Goal: Find specific page/section: Find specific page/section

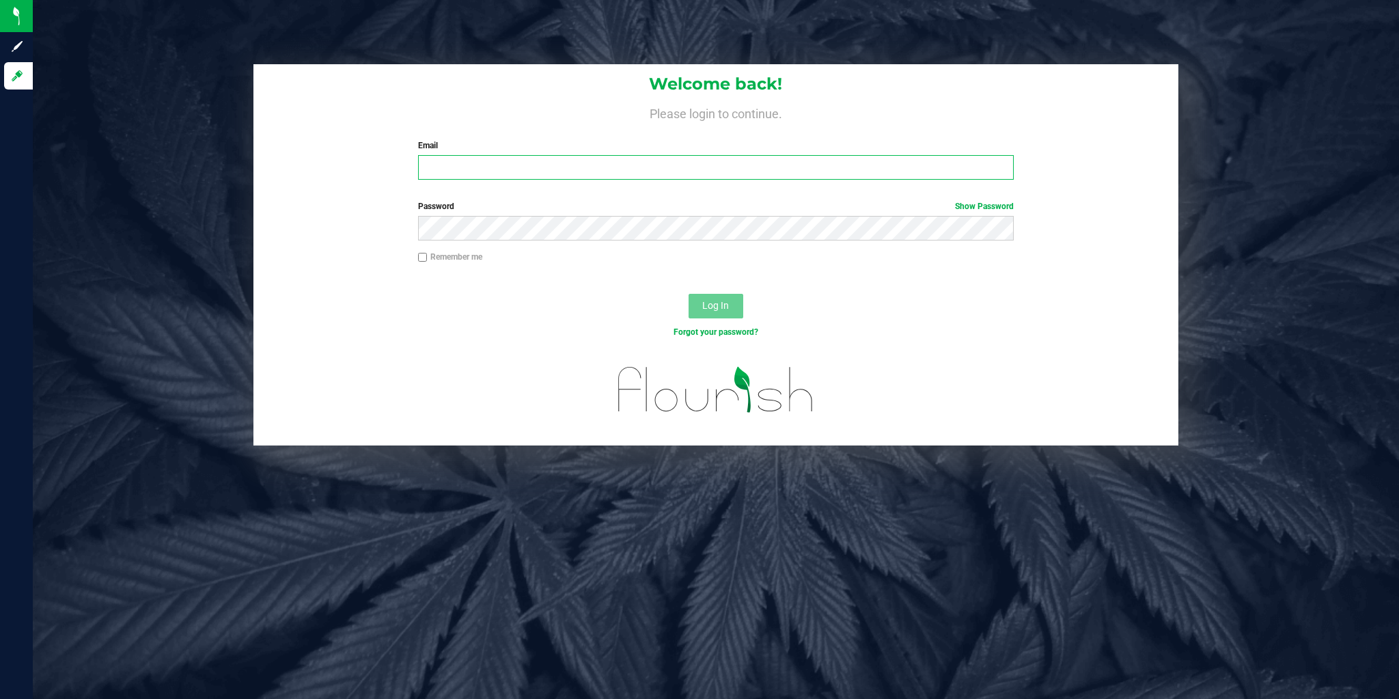
type input "[EMAIL_ADDRESS][DOMAIN_NAME]"
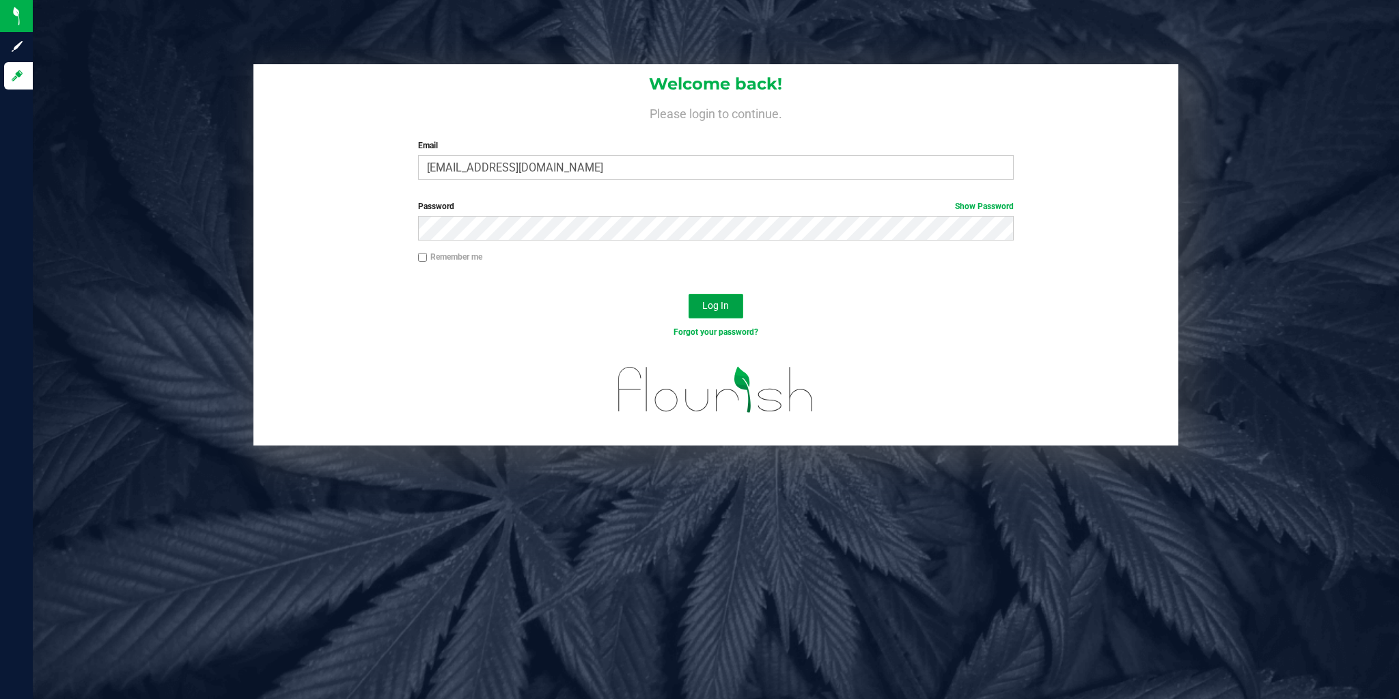
click at [723, 305] on span "Log In" at bounding box center [715, 305] width 27 height 11
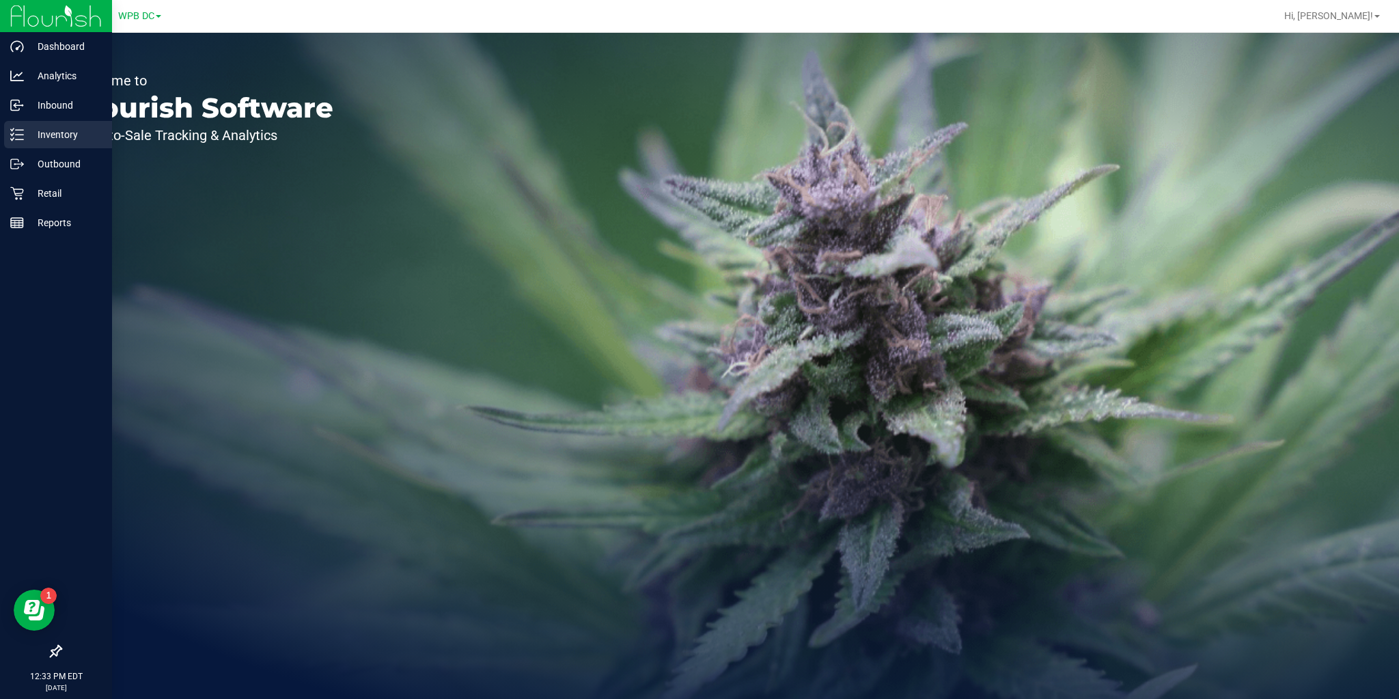
click at [12, 135] on icon at bounding box center [12, 134] width 3 height 2
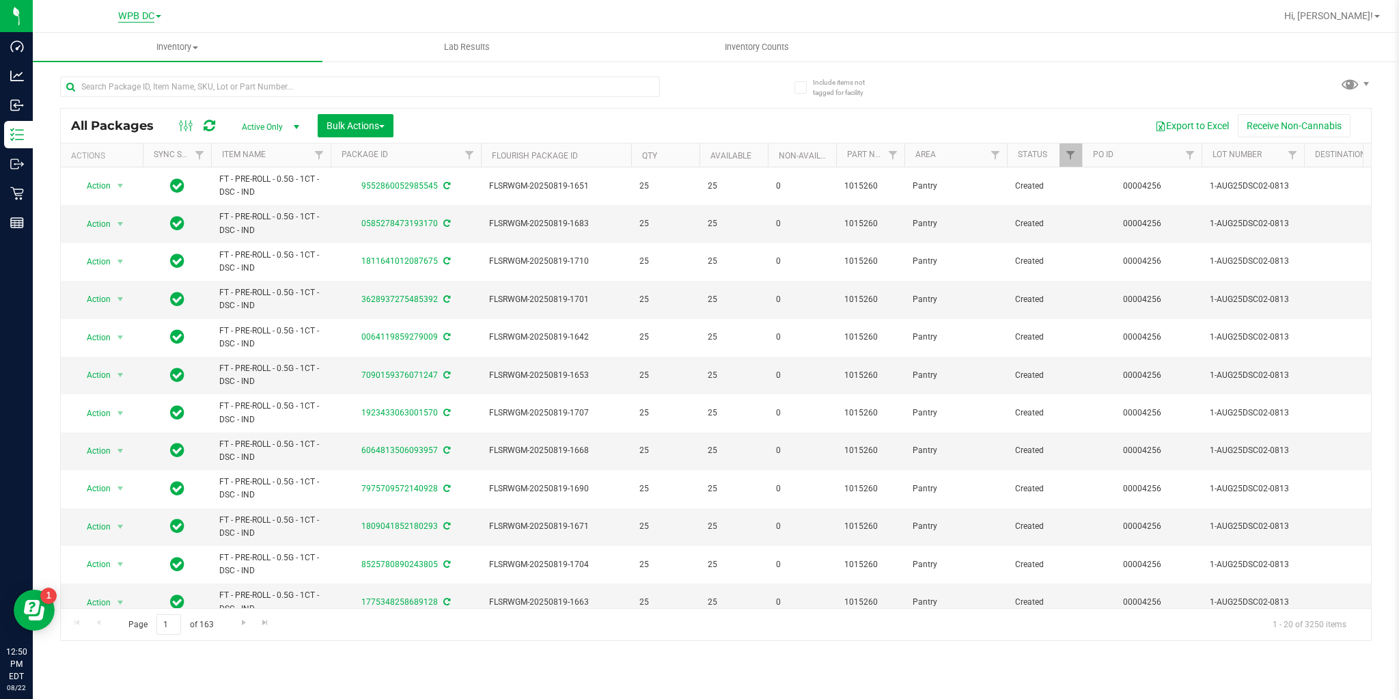
click at [143, 20] on span "WPB DC" at bounding box center [136, 16] width 36 height 12
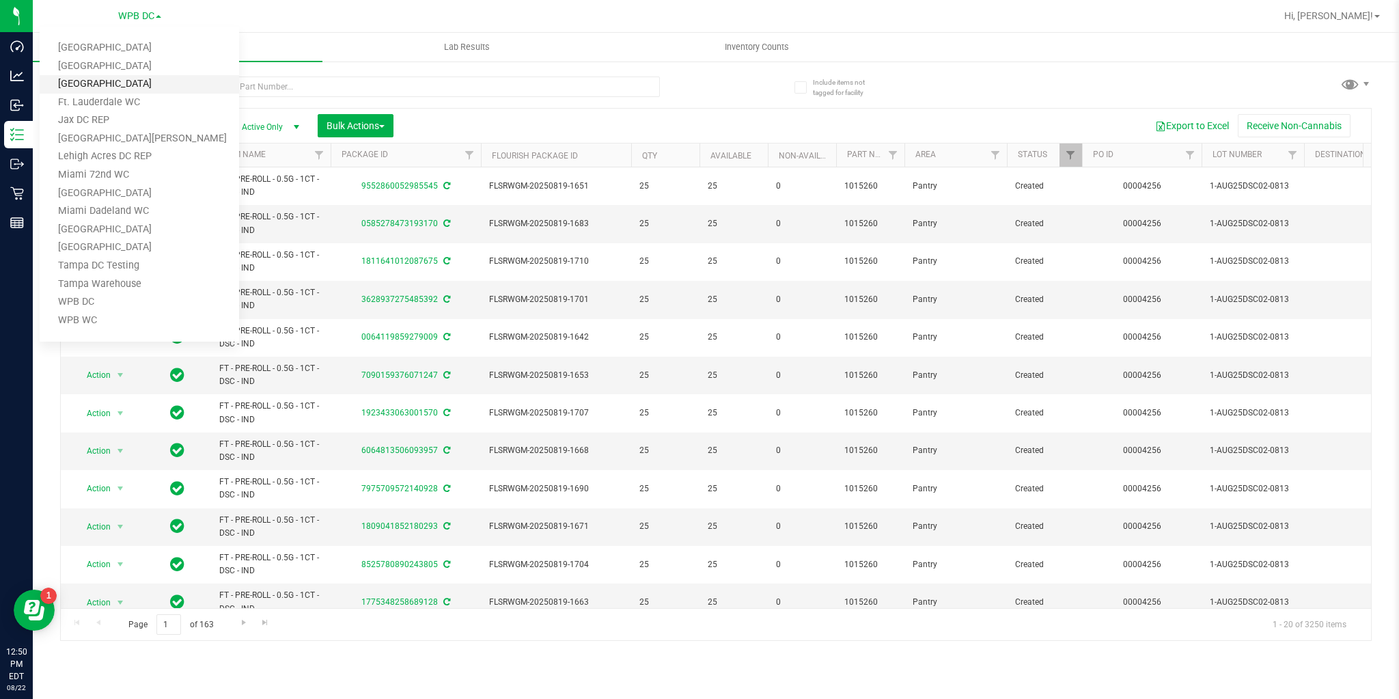
click at [116, 81] on link "Delray Beach WC" at bounding box center [139, 84] width 199 height 18
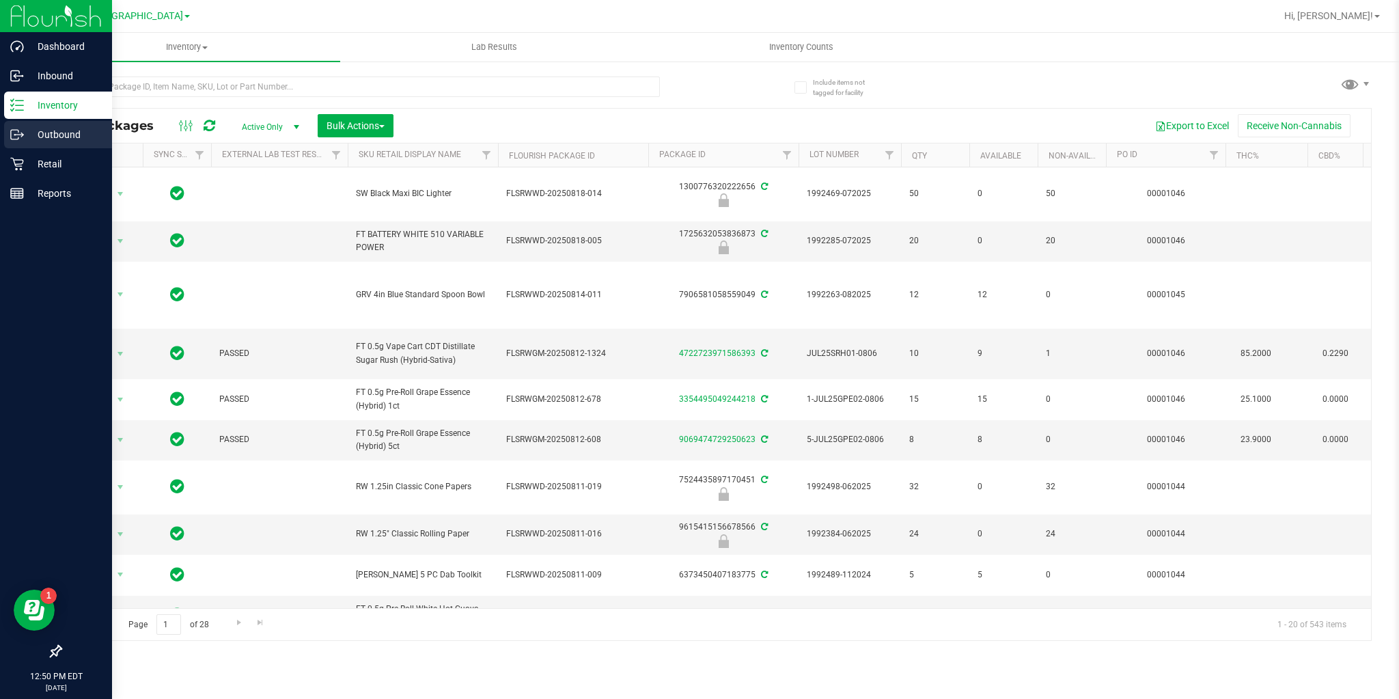
click at [61, 128] on p "Outbound" at bounding box center [65, 134] width 82 height 16
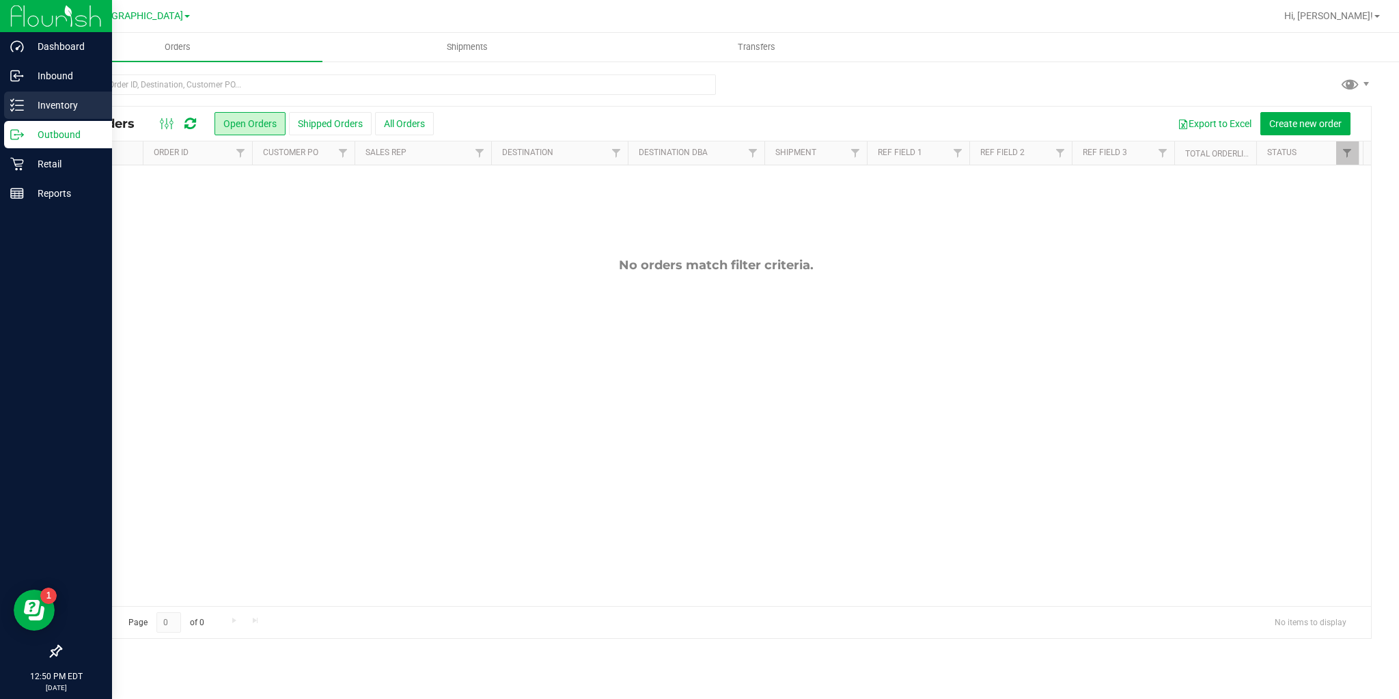
click at [39, 107] on p "Inventory" at bounding box center [65, 105] width 82 height 16
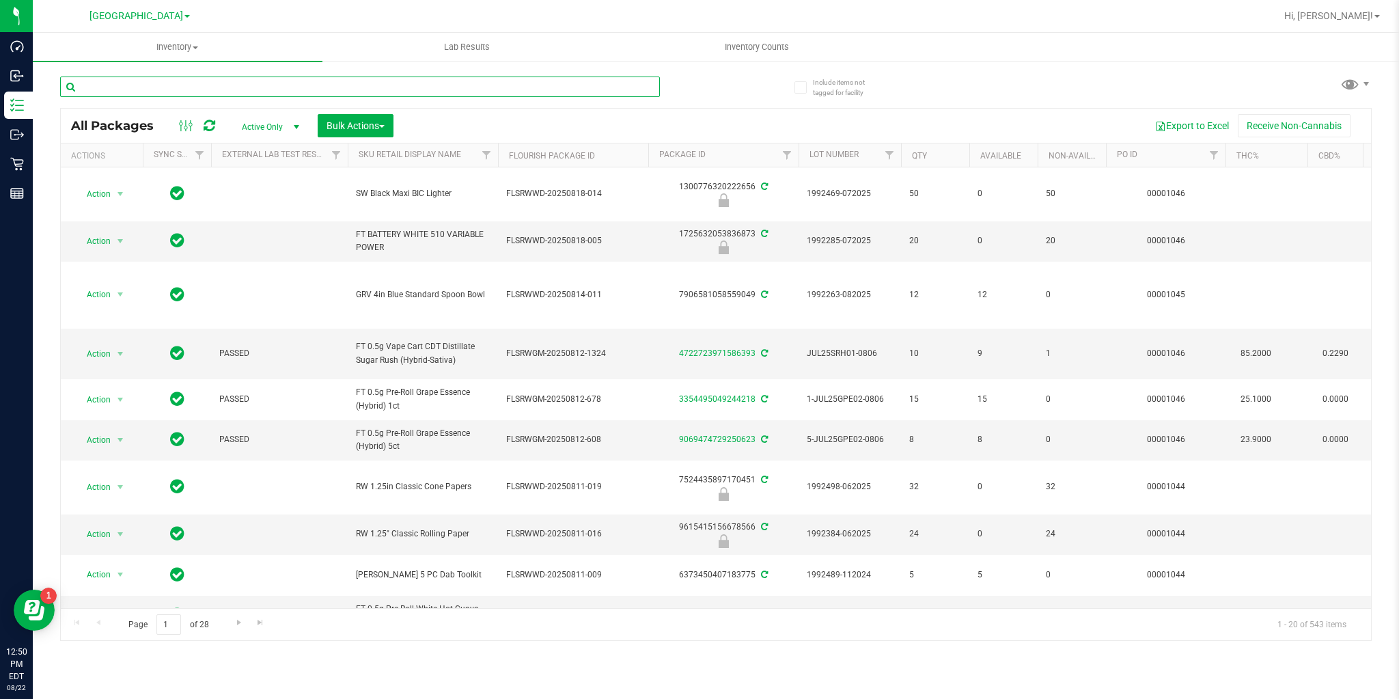
click at [208, 87] on input "text" at bounding box center [360, 87] width 600 height 20
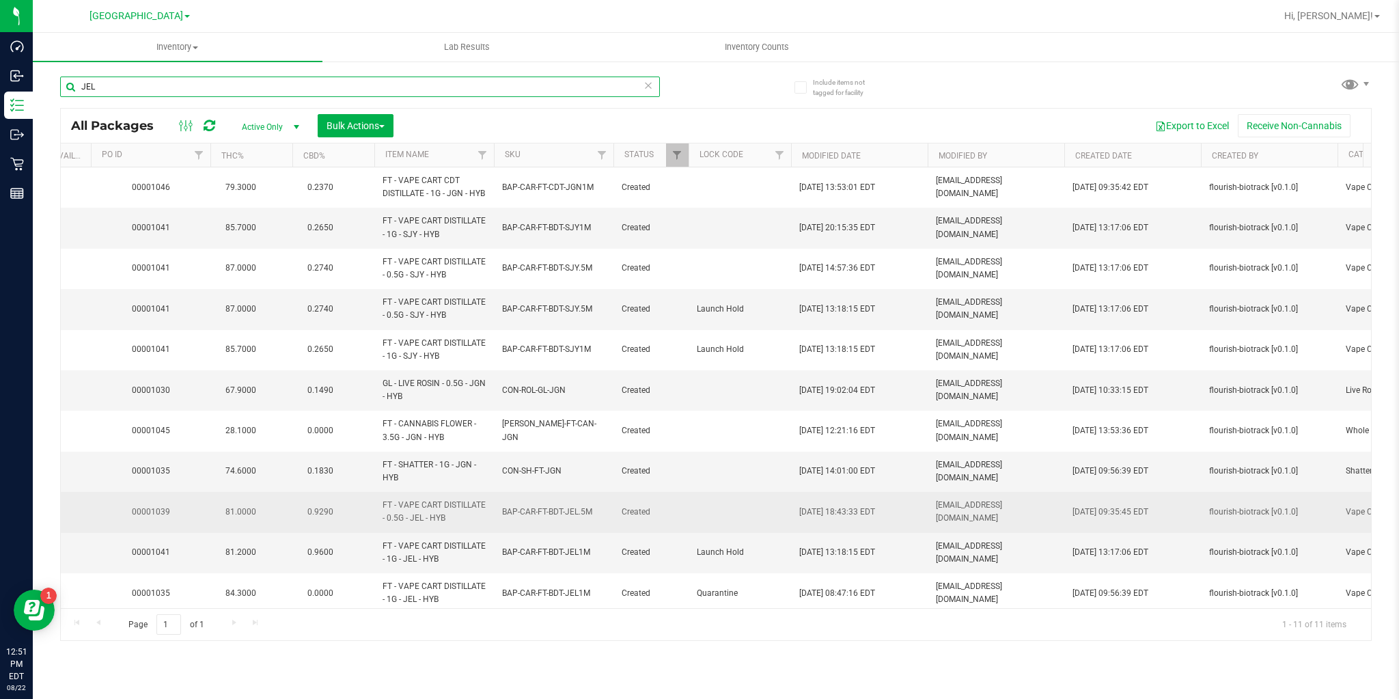
scroll to position [22, 1015]
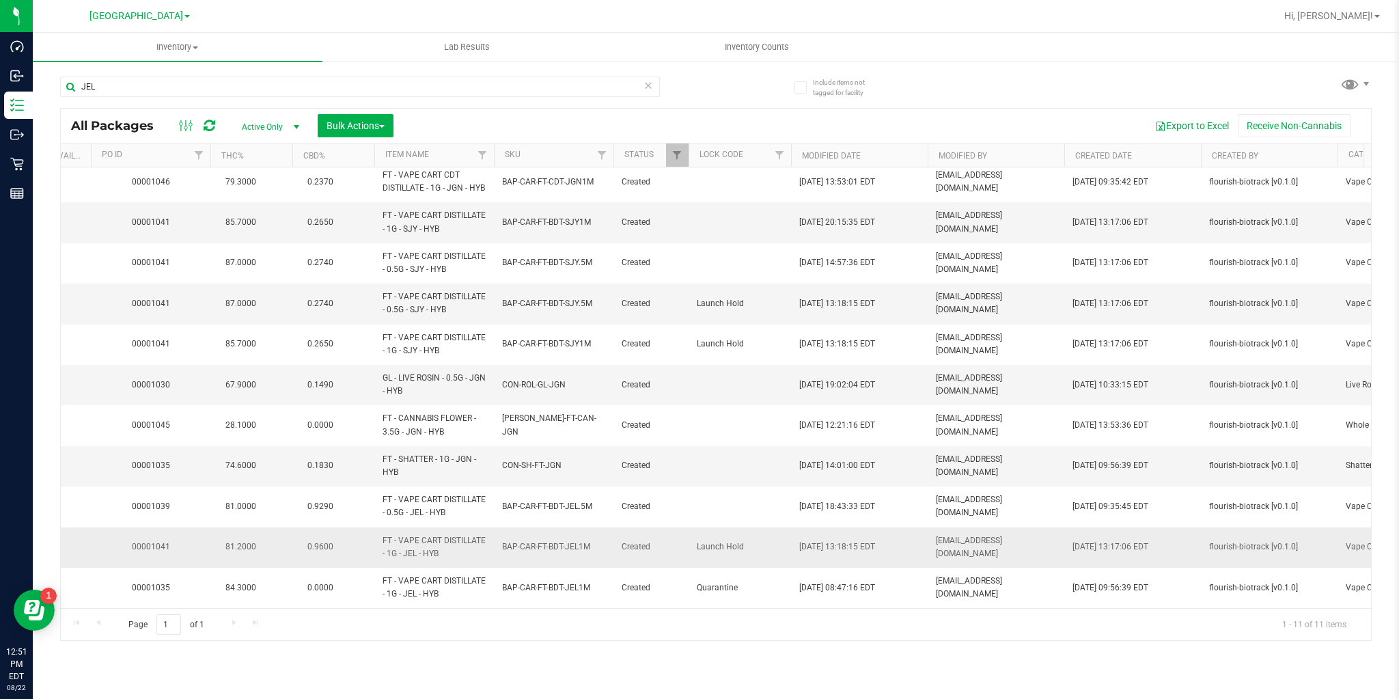
drag, startPoint x: 383, startPoint y: 529, endPoint x: 452, endPoint y: 541, distance: 70.1
click at [452, 541] on span "FT - VAPE CART DISTILLATE - 1G - JEL - HYB" at bounding box center [434, 547] width 103 height 26
copy span "FT - VAPE CART DISTILLATE - 1G - JEL - HYB"
click at [117, 81] on input "JEL" at bounding box center [360, 87] width 600 height 20
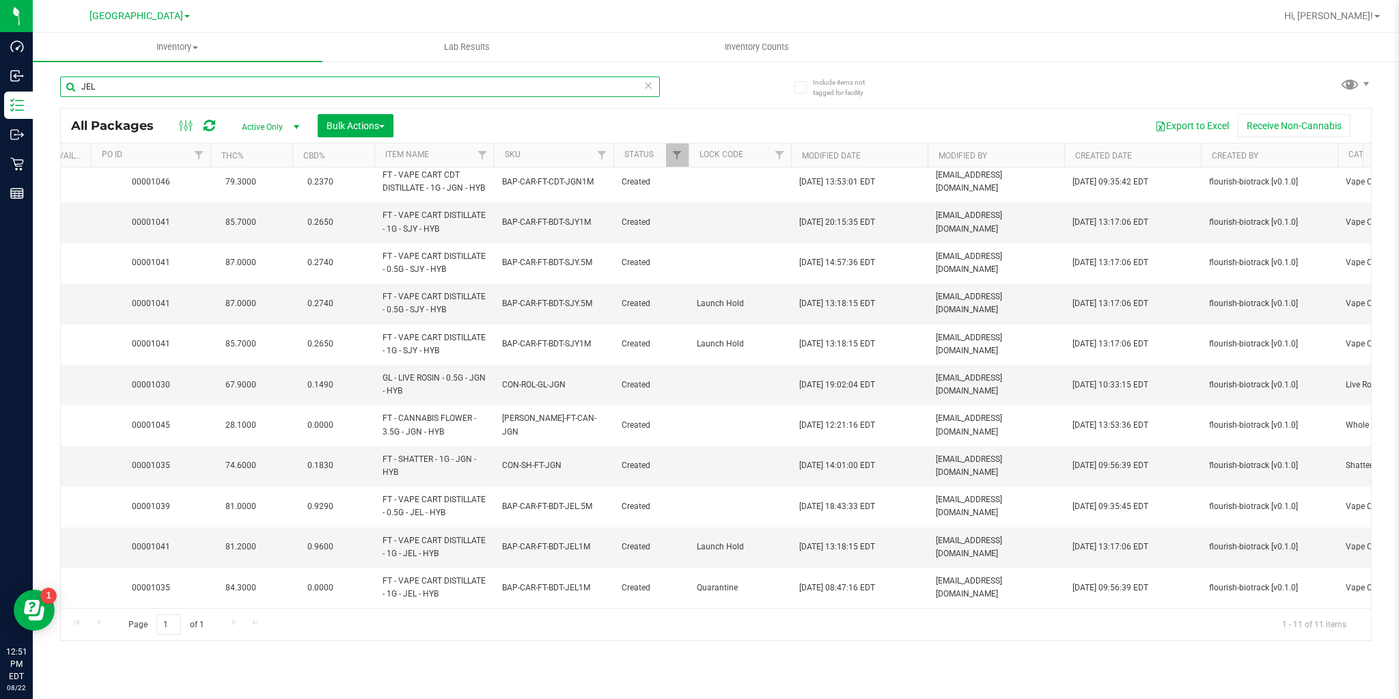
paste input "FT - VAPE CART DISTILLATE - 1G - JEL - HYB"
type input "FT - VAPE CART DISTILLATE - 1G - JEL - HYB"
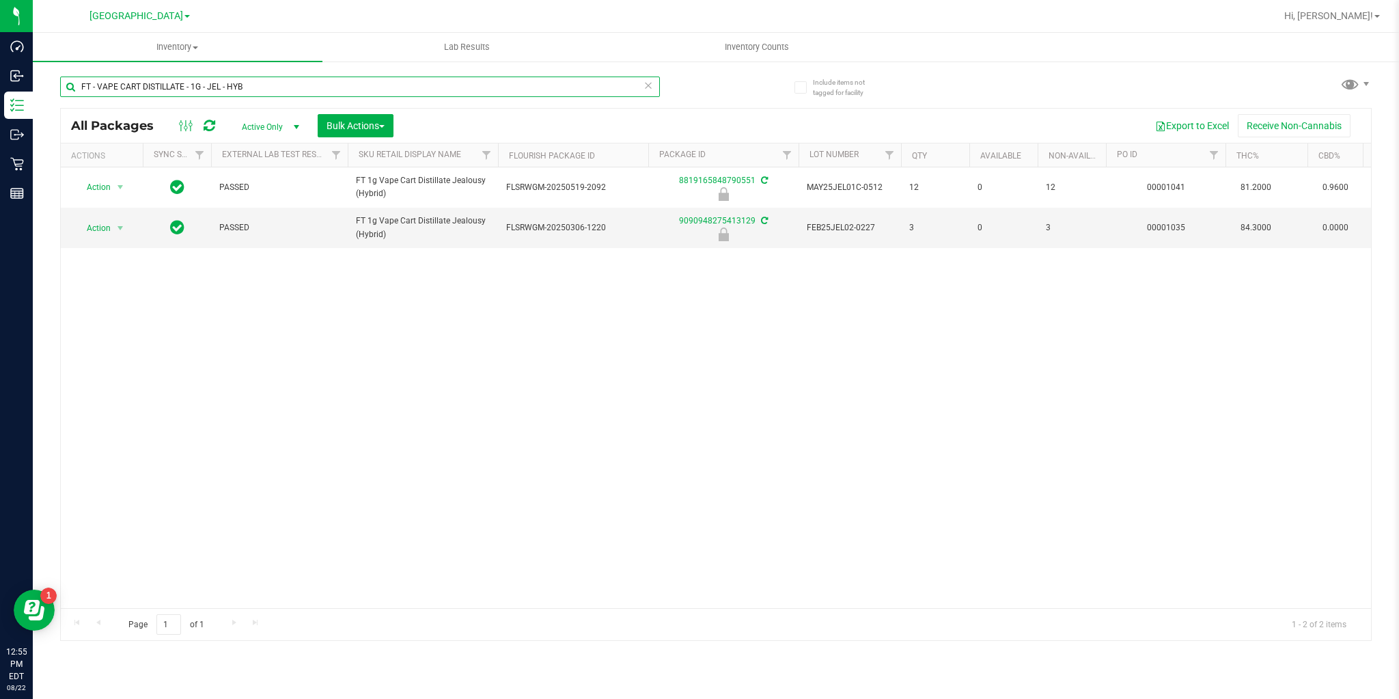
drag, startPoint x: 248, startPoint y: 81, endPoint x: 61, endPoint y: 85, distance: 187.2
click at [62, 85] on input "FT - VAPE CART DISTILLATE - 1G - JEL - HYB" at bounding box center [360, 87] width 600 height 20
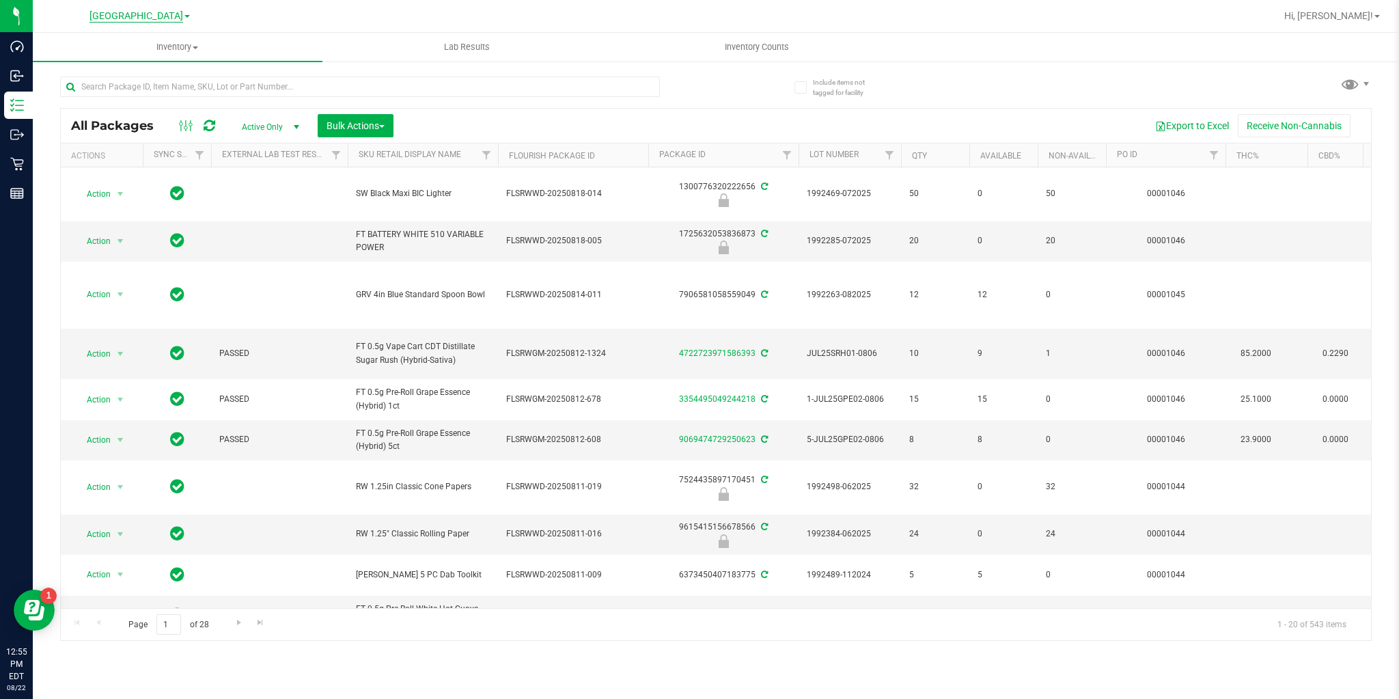
click at [164, 14] on span "Delray Beach WC" at bounding box center [136, 16] width 94 height 12
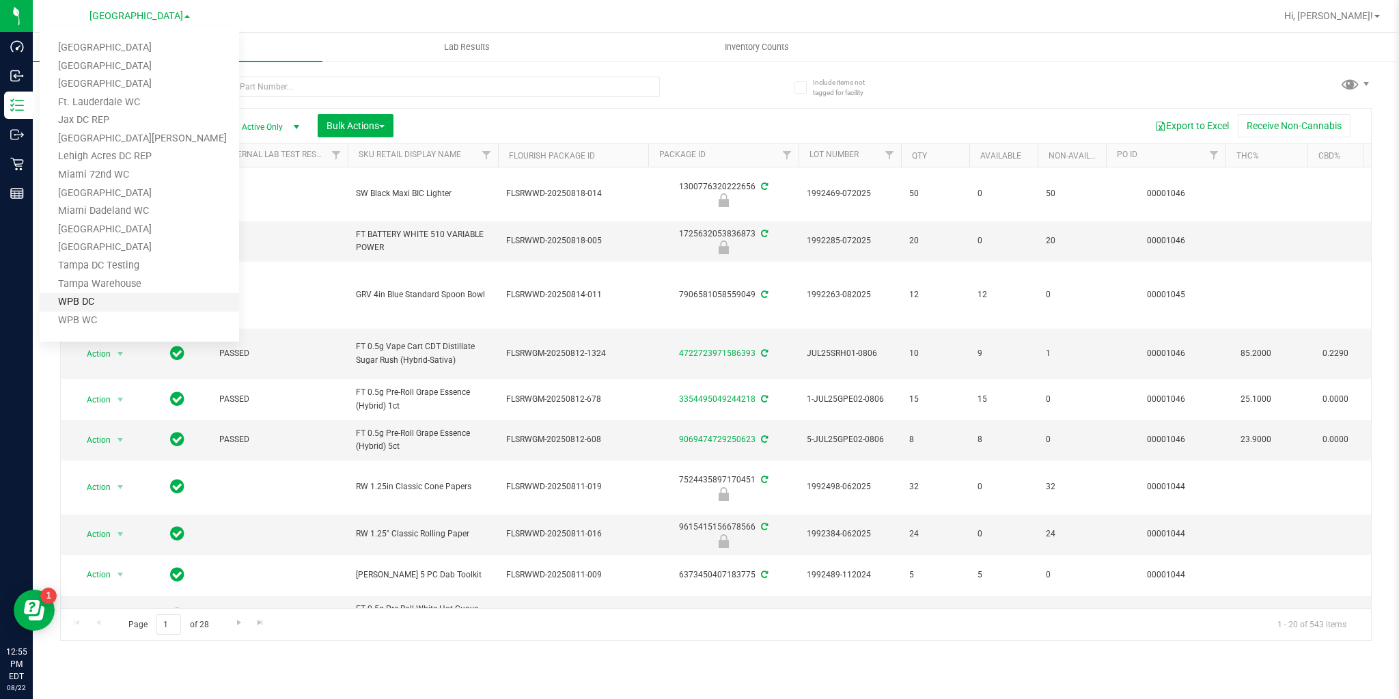
click at [70, 299] on link "WPB DC" at bounding box center [139, 302] width 199 height 18
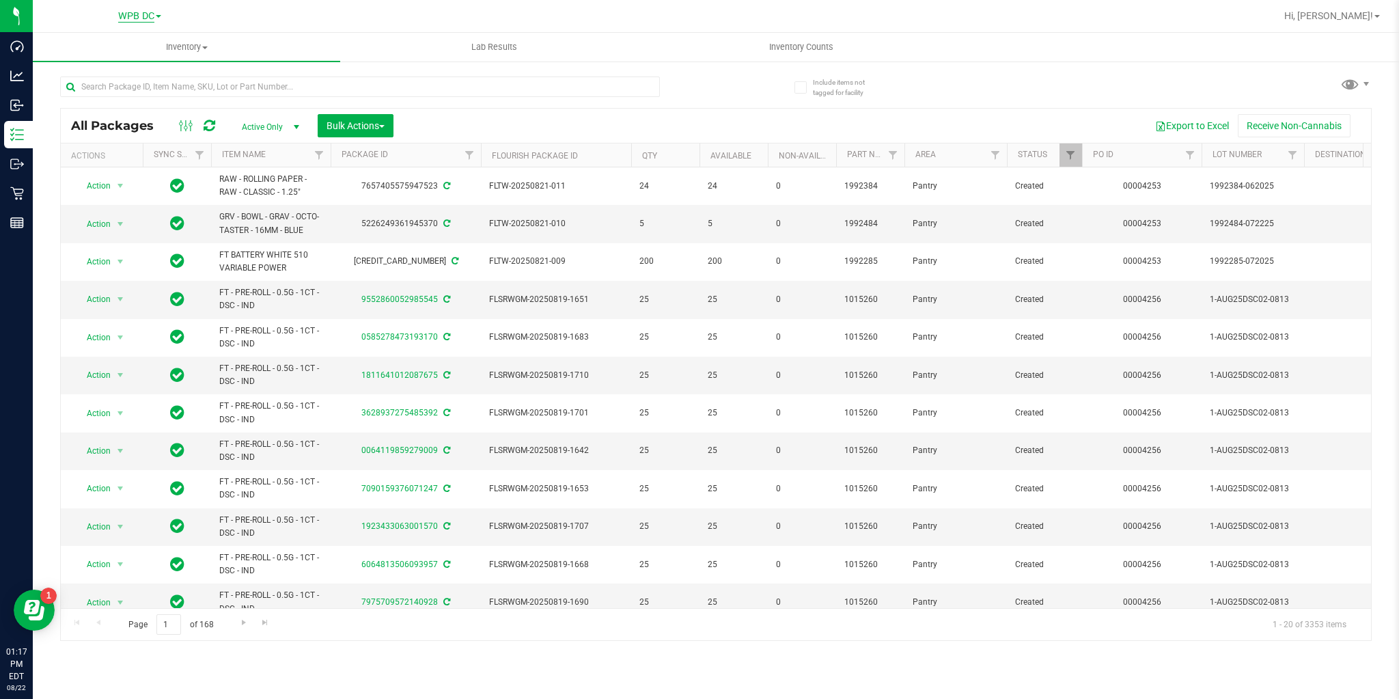
click at [138, 19] on span "WPB DC" at bounding box center [136, 16] width 36 height 12
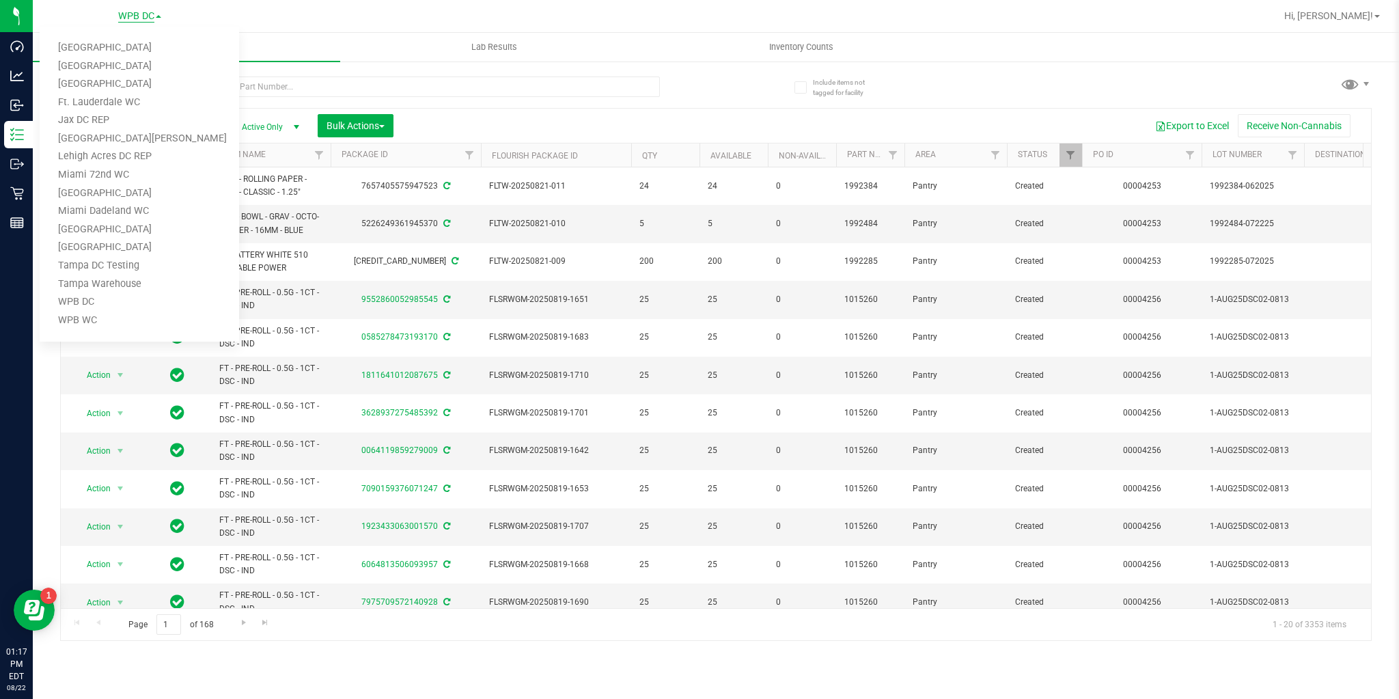
click at [138, 19] on span "WPB DC" at bounding box center [136, 16] width 36 height 12
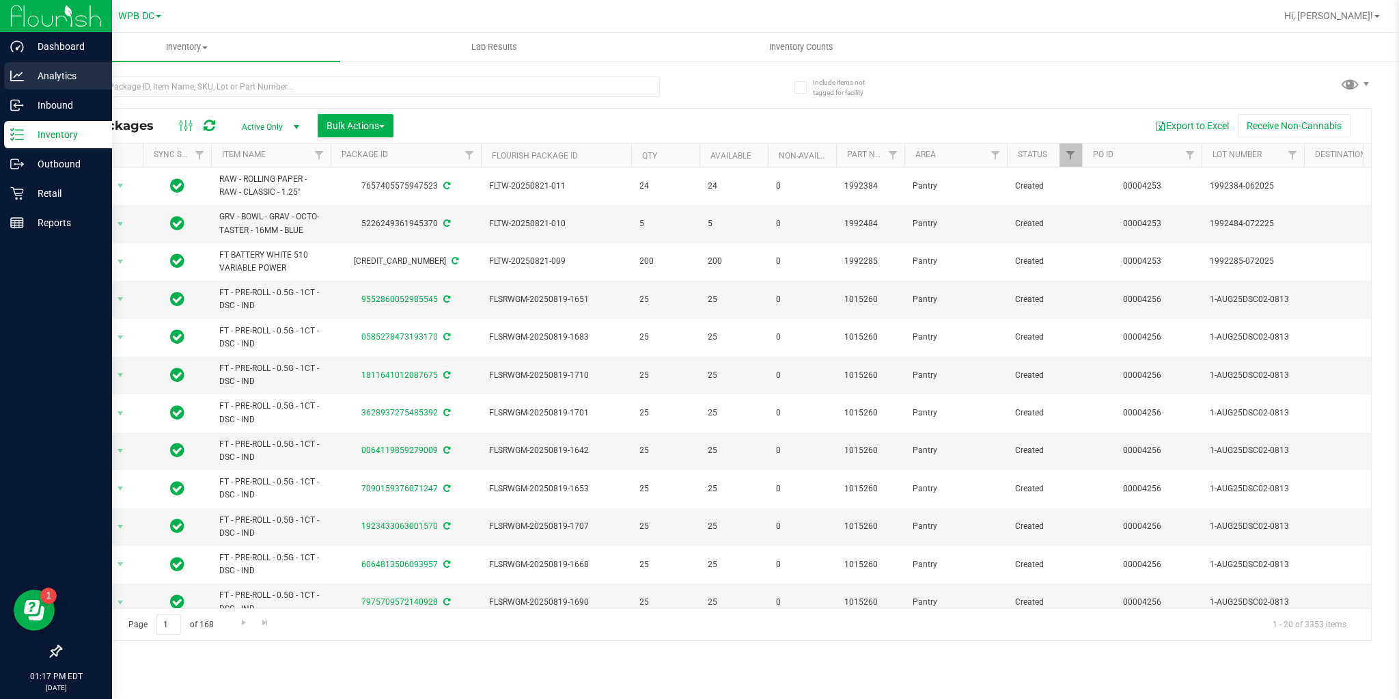
click at [27, 72] on p "Analytics" at bounding box center [65, 76] width 82 height 16
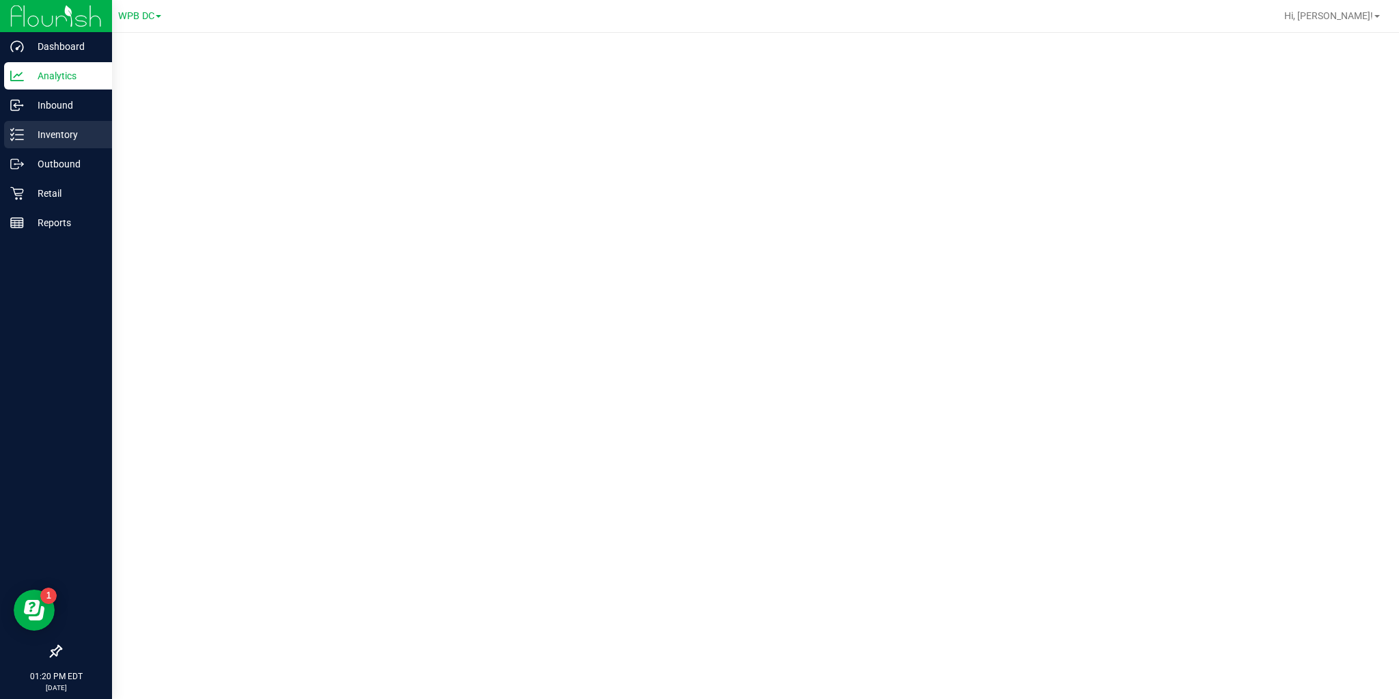
click at [19, 133] on icon at bounding box center [17, 135] width 14 height 14
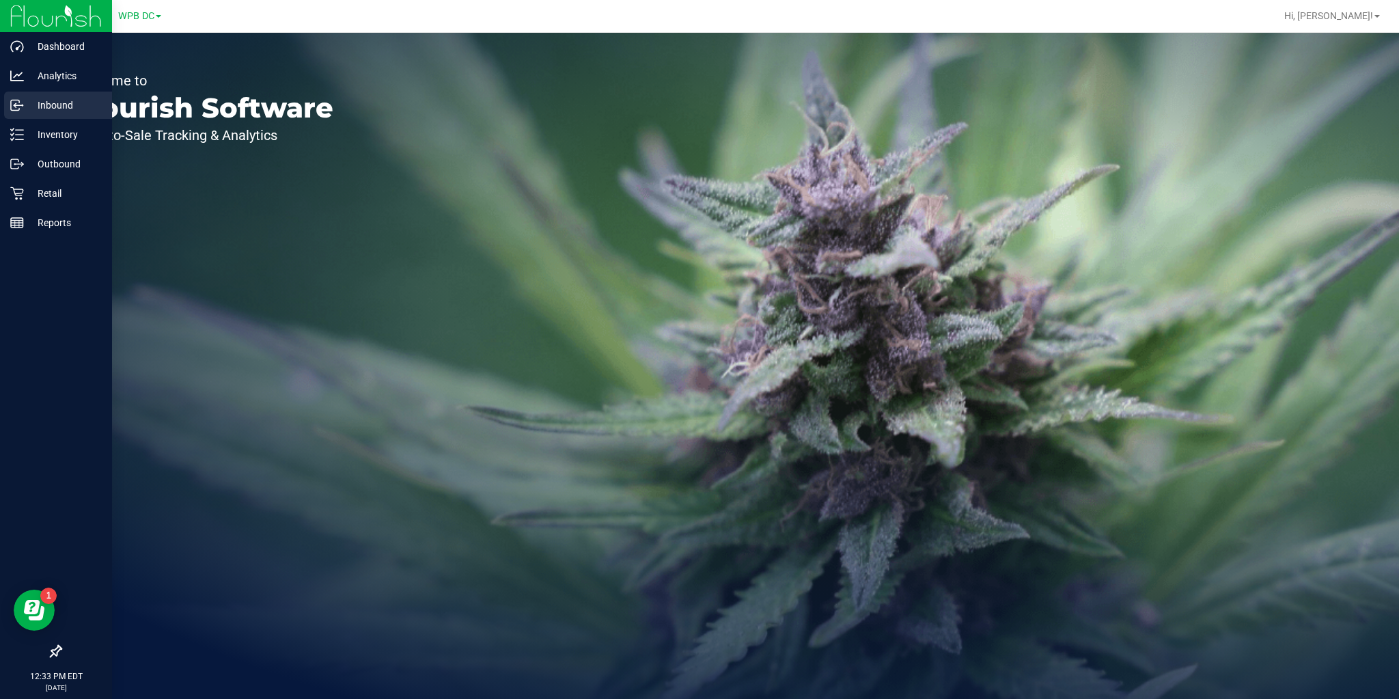
click at [26, 109] on p "Inbound" at bounding box center [65, 105] width 82 height 16
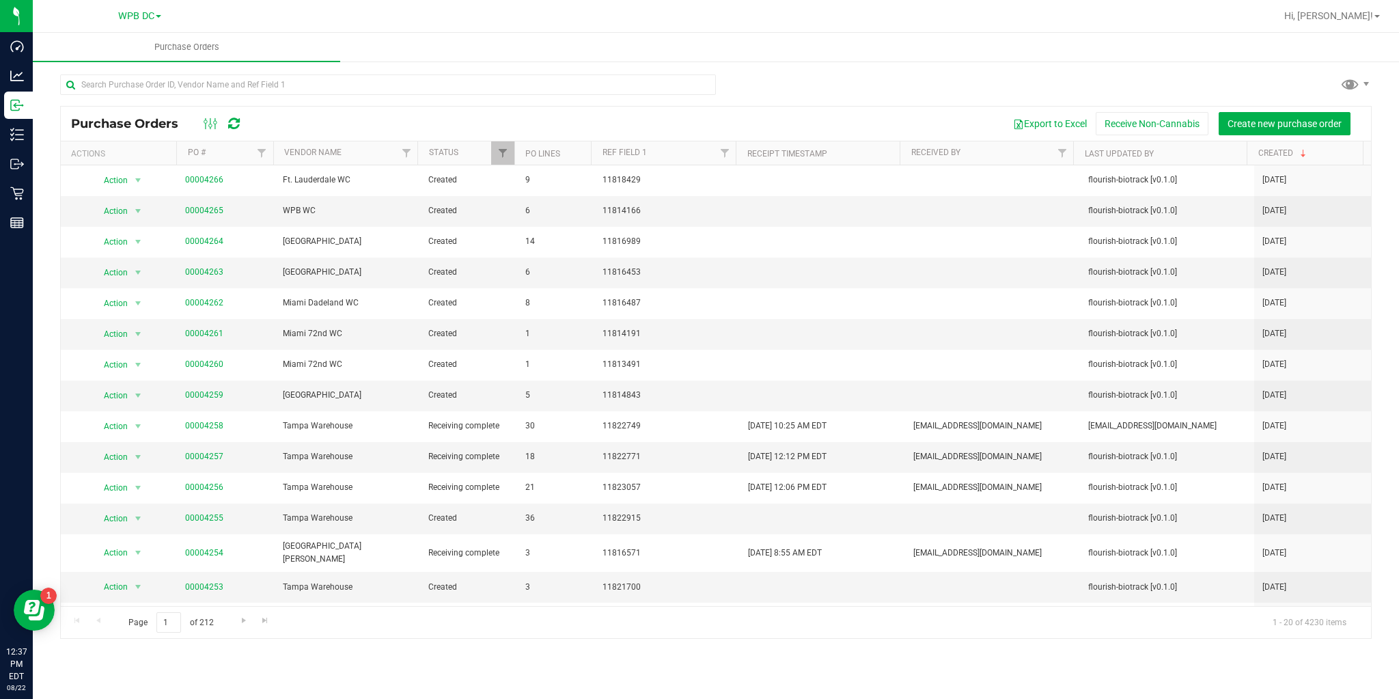
click at [230, 126] on icon at bounding box center [234, 124] width 12 height 14
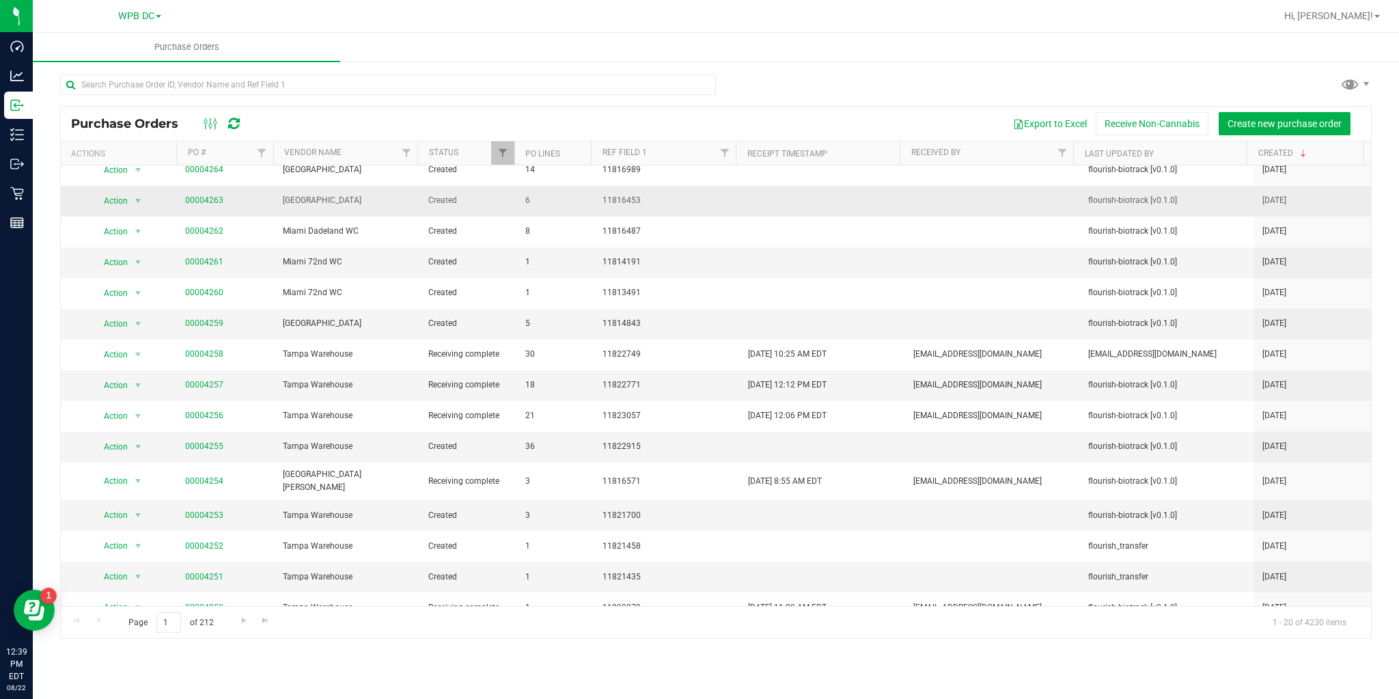
scroll to position [55, 0]
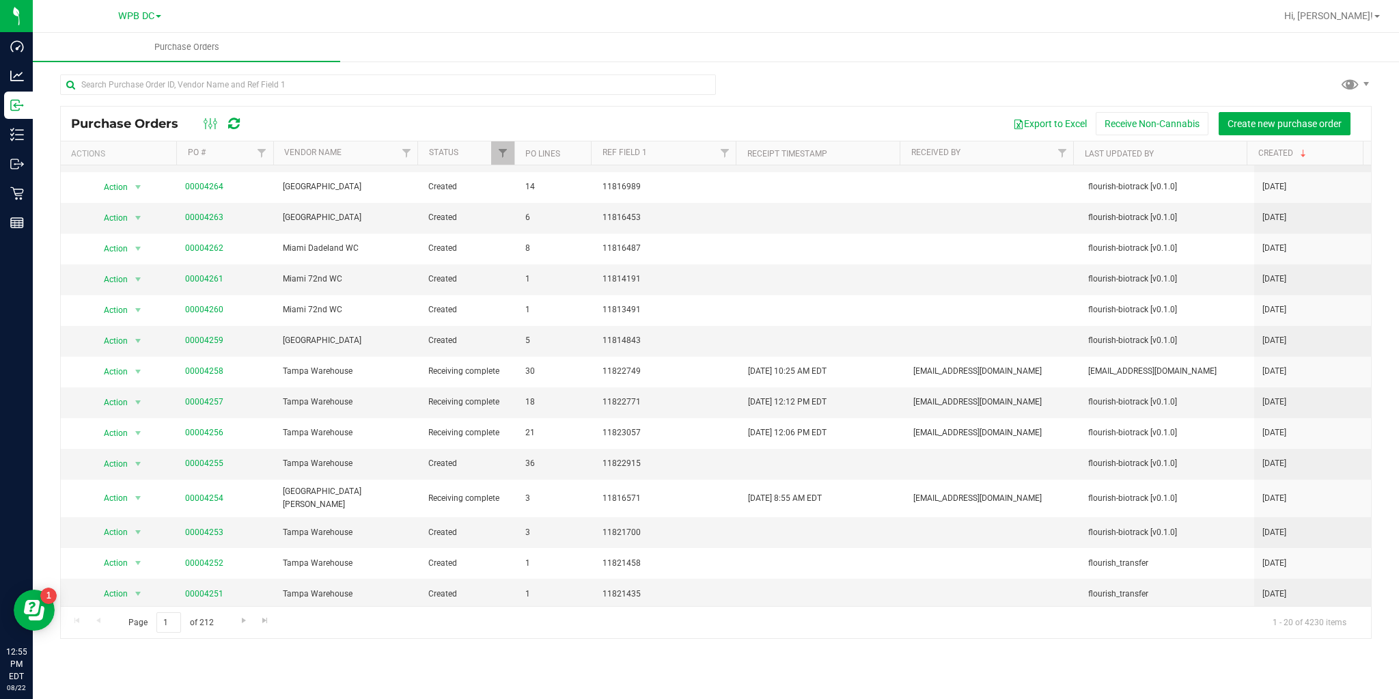
click at [230, 126] on icon at bounding box center [234, 124] width 12 height 14
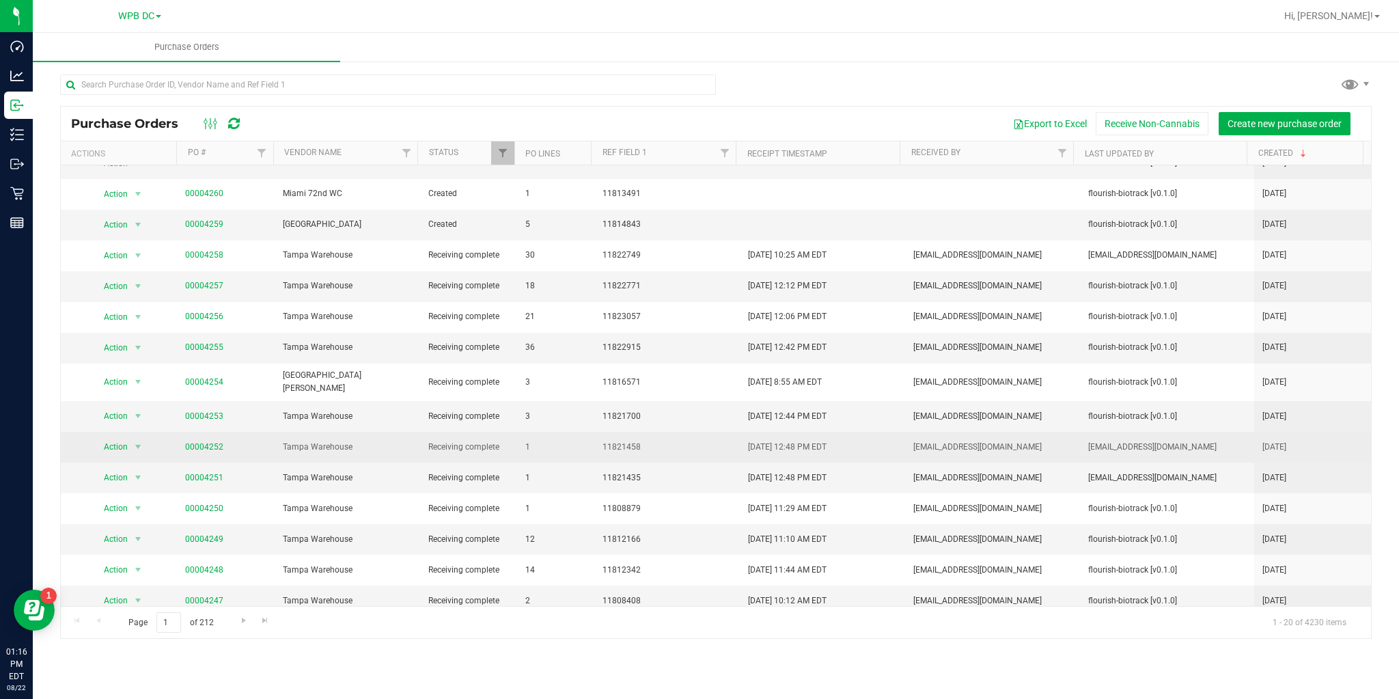
scroll to position [0, 0]
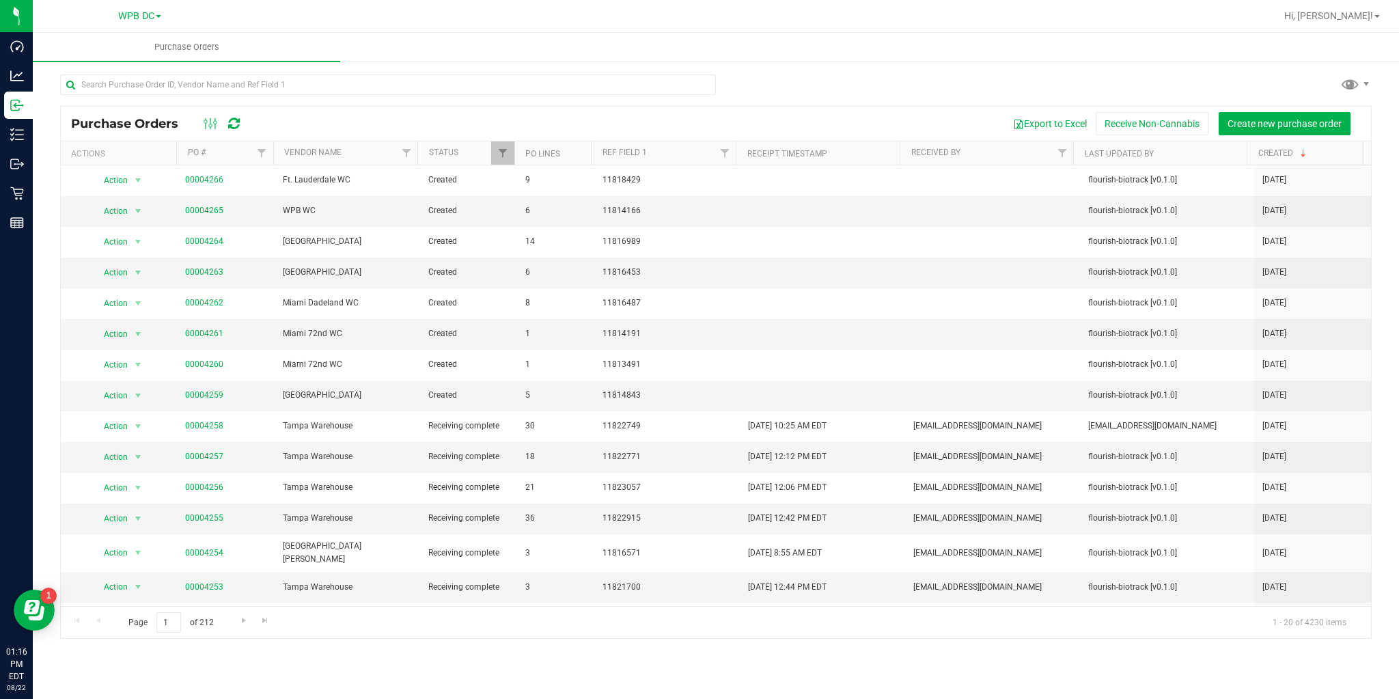
click at [235, 126] on icon at bounding box center [234, 124] width 12 height 14
